Goal: Information Seeking & Learning: Learn about a topic

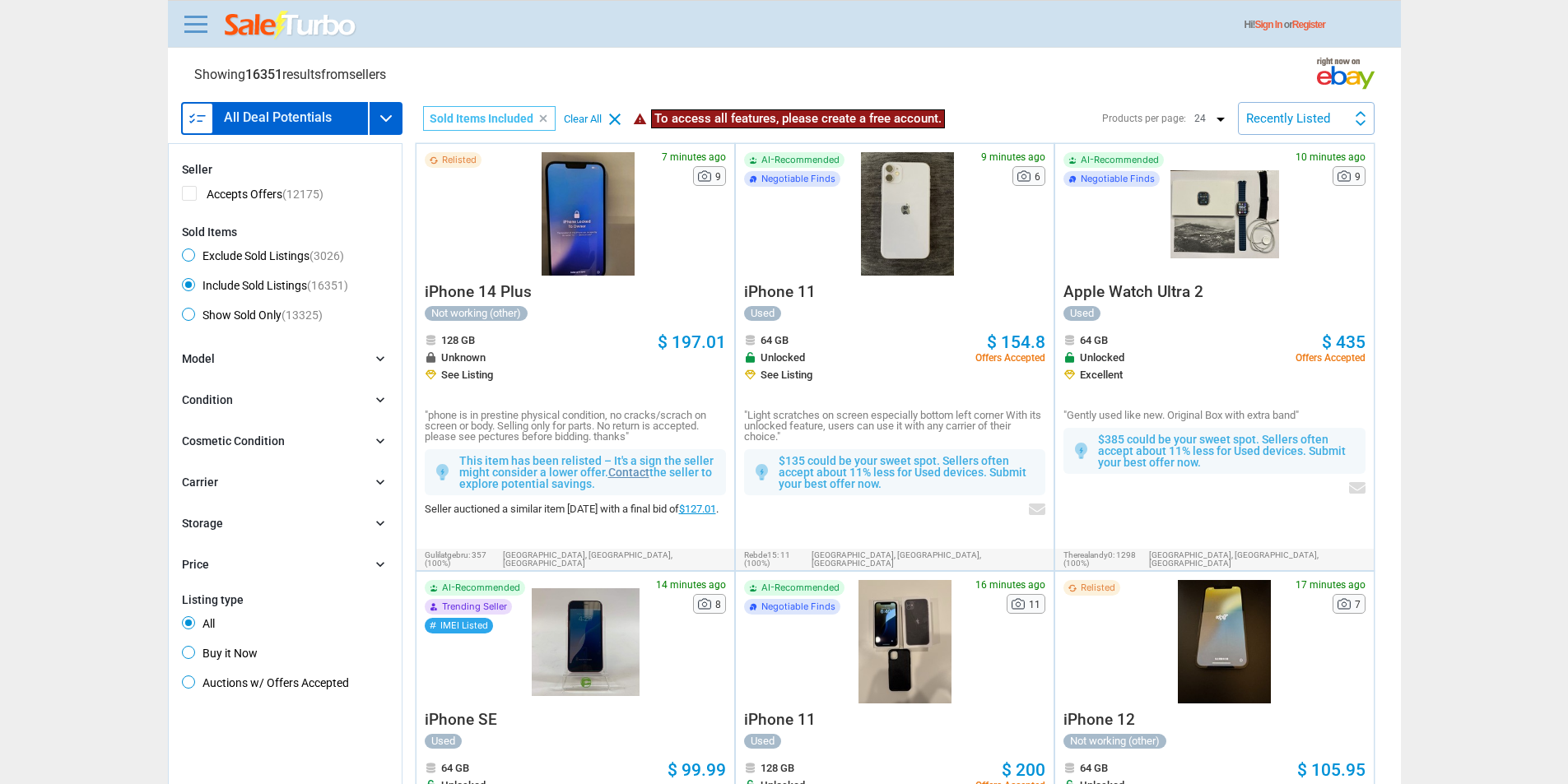
click at [187, 17] on link at bounding box center [196, 23] width 33 height 26
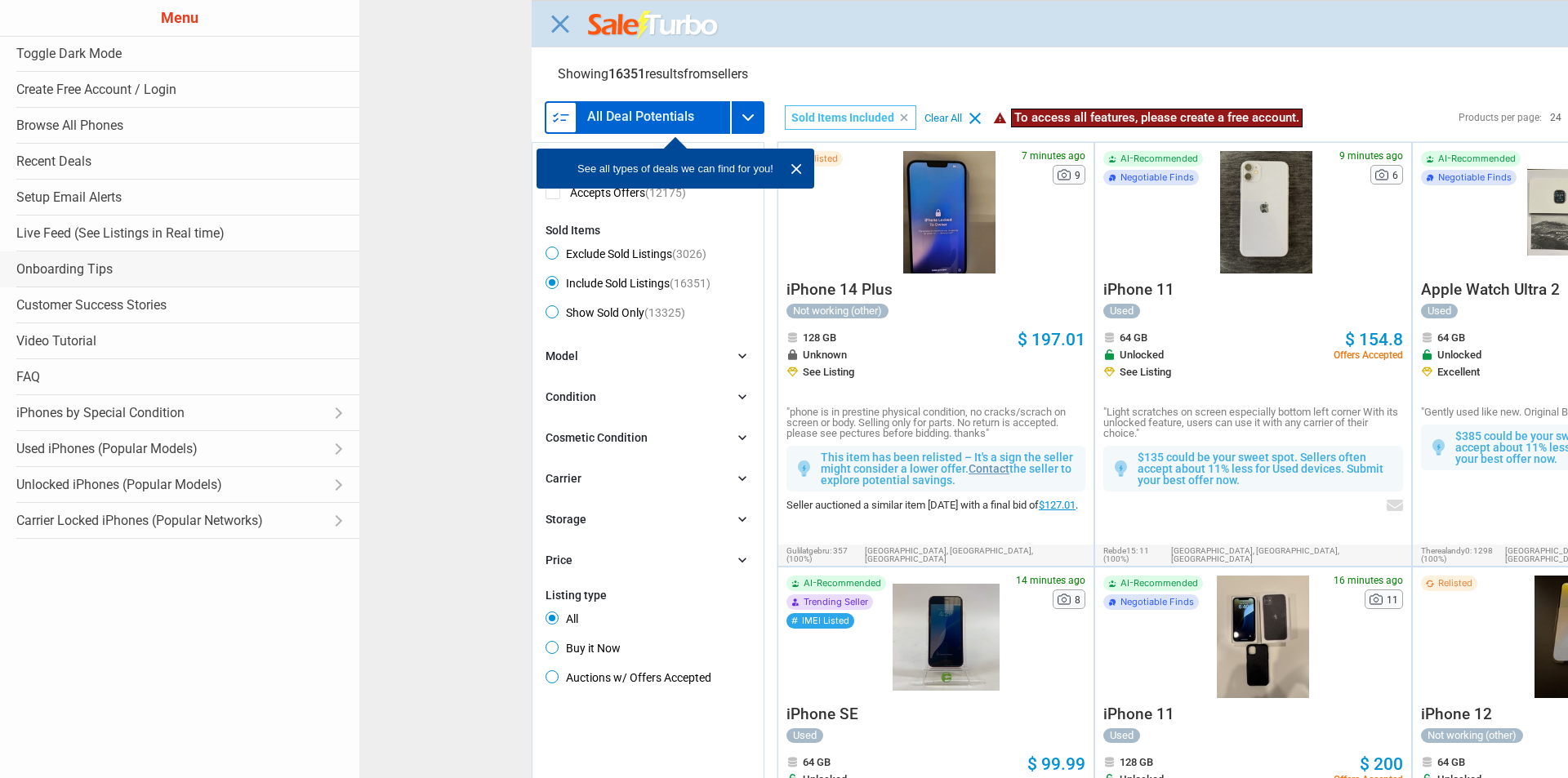
click at [111, 257] on link "Onboarding Tips" at bounding box center [179, 269] width 359 height 36
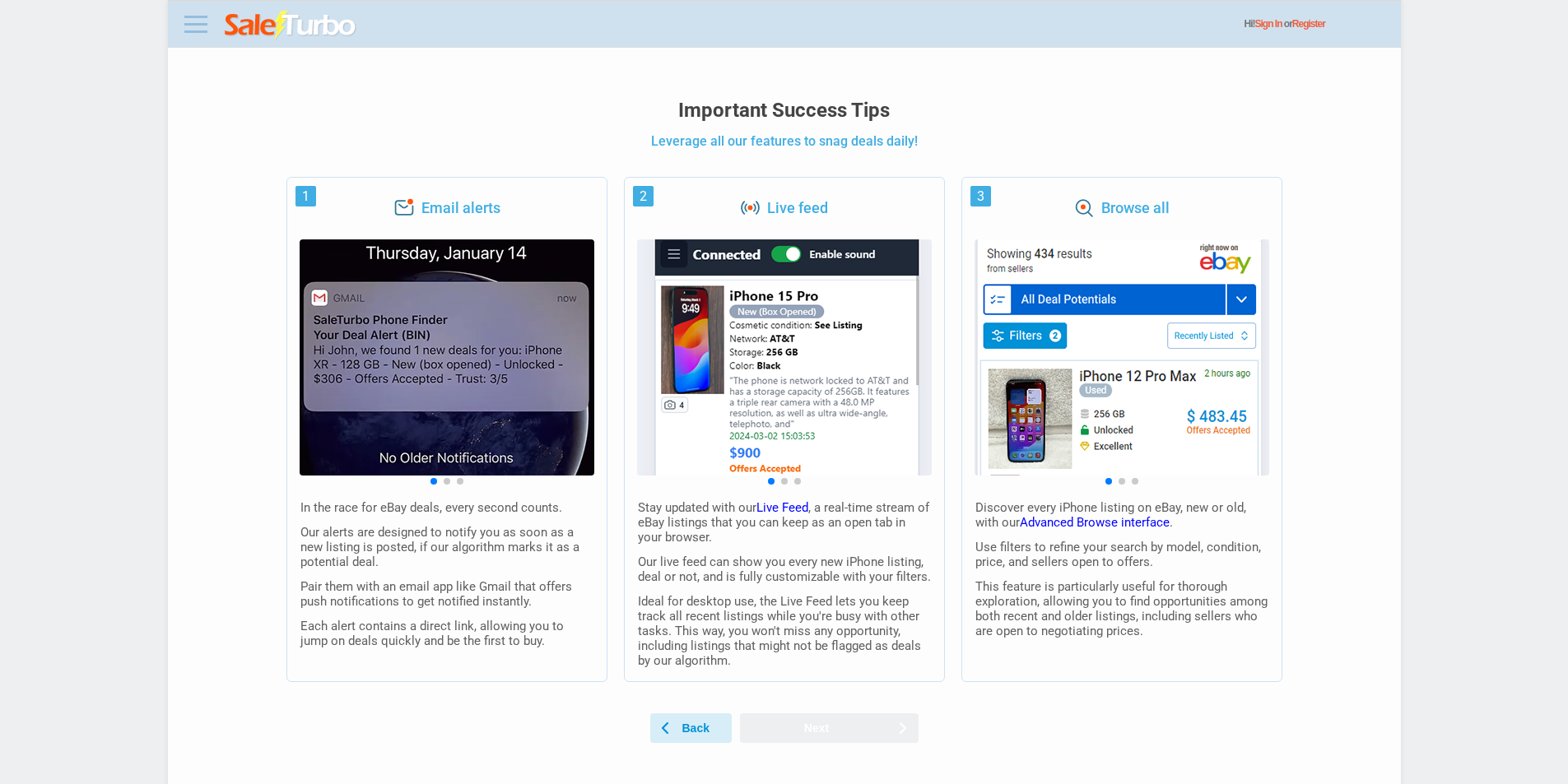
click at [204, 23] on link at bounding box center [196, 23] width 33 height 26
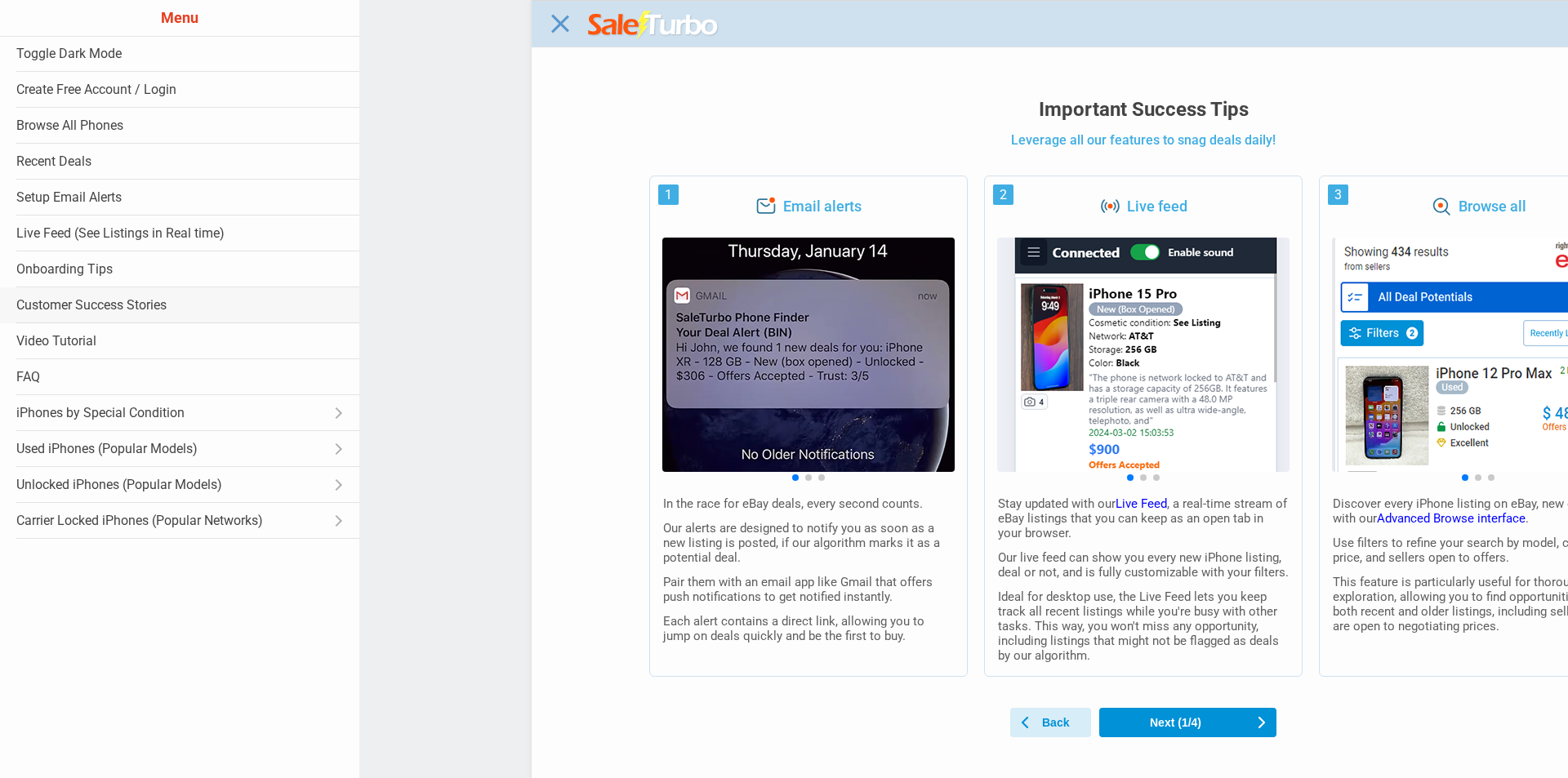
click at [116, 300] on link "Customer Success Stories" at bounding box center [179, 305] width 359 height 36
